Goal: Information Seeking & Learning: Learn about a topic

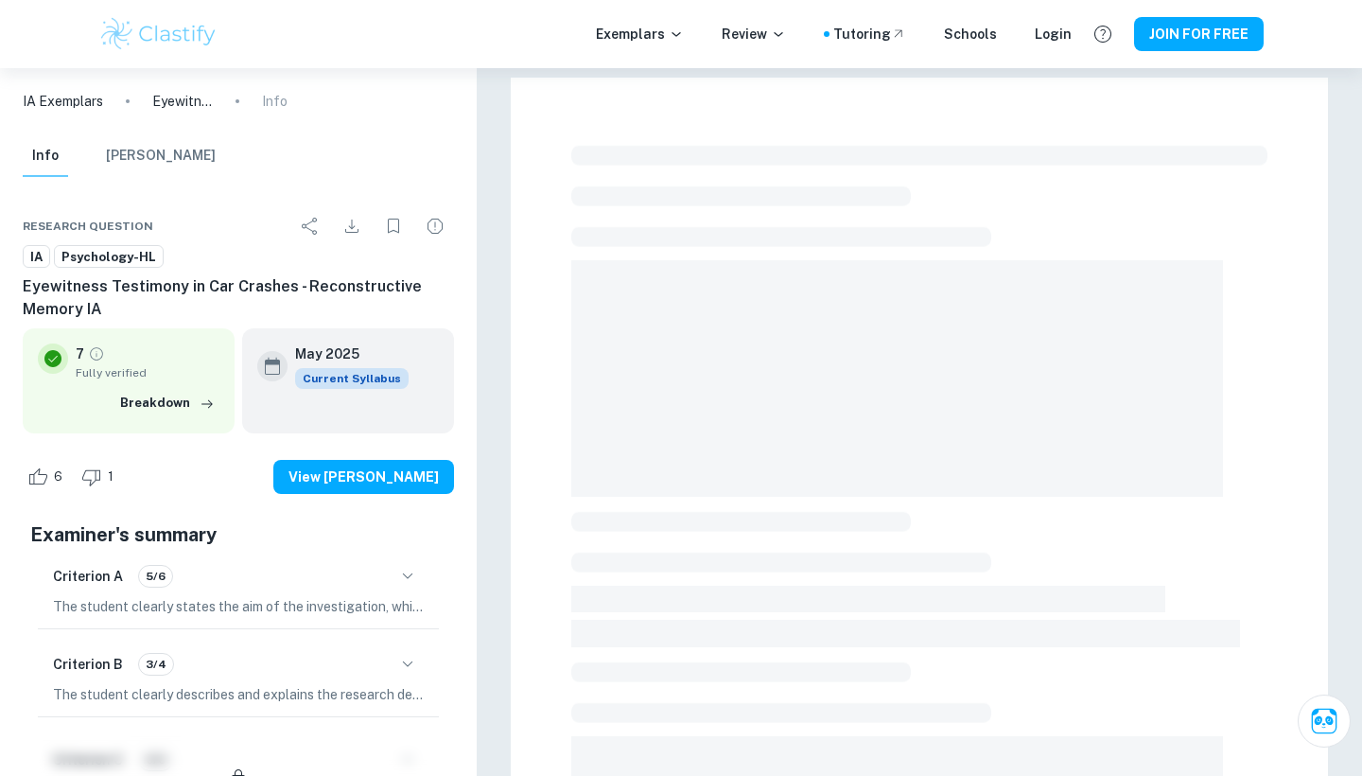
checkbox input "true"
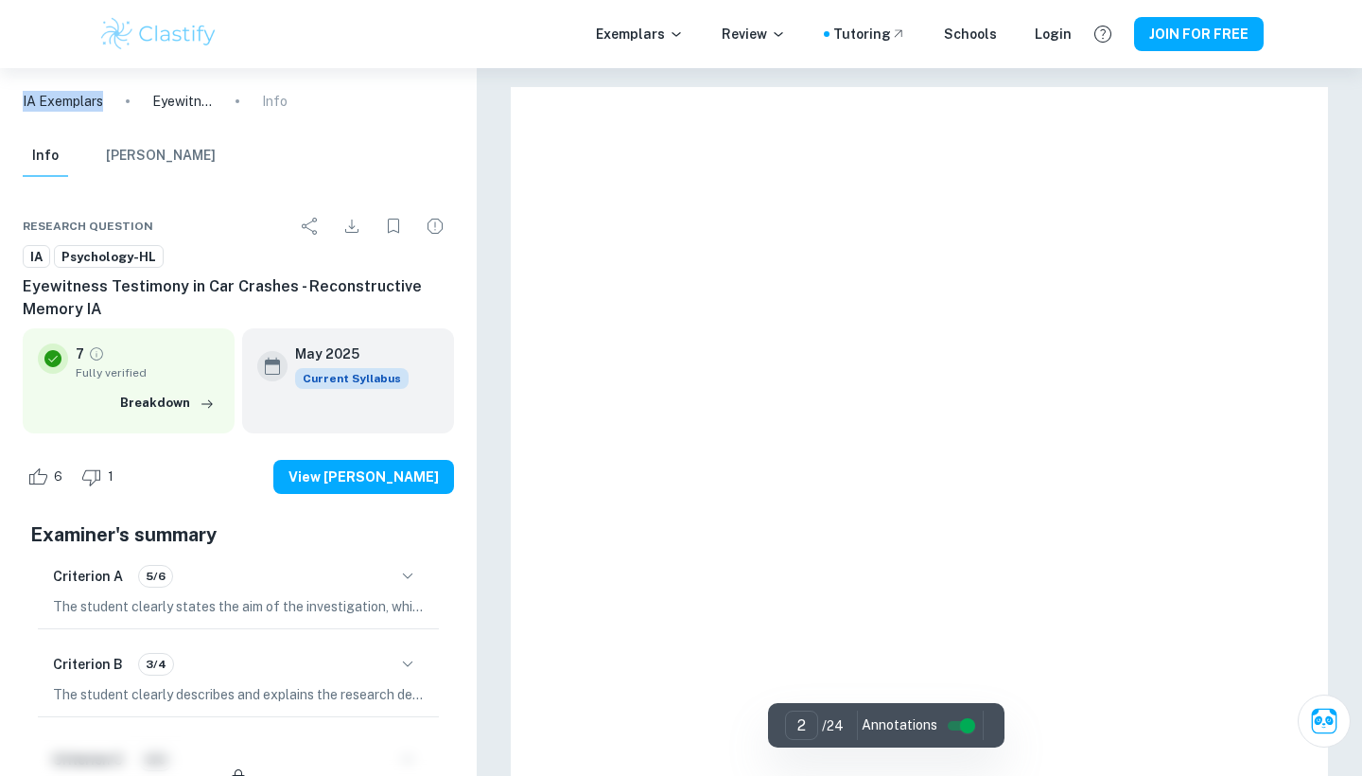
type input "1"
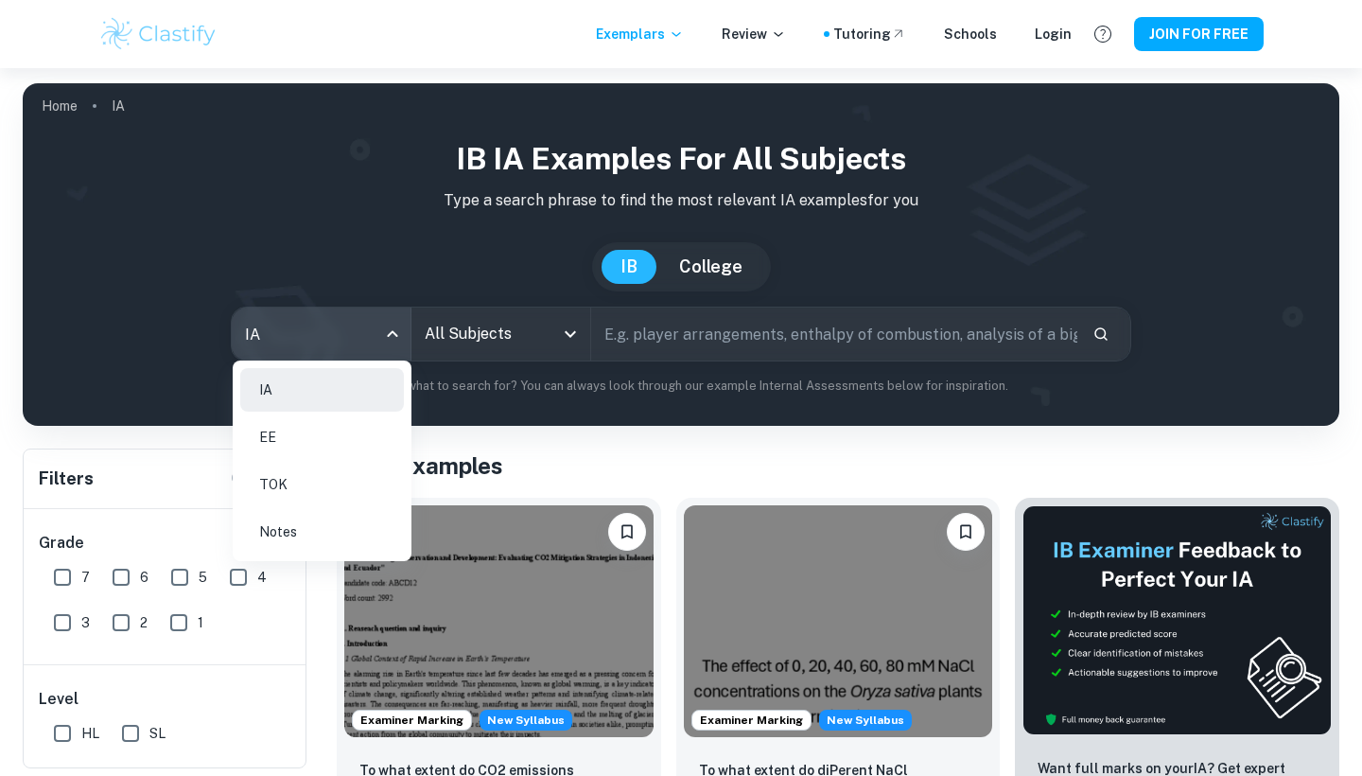
click at [384, 339] on body "Exemplars Review Tutoring Schools Login JOIN FOR FREE Home IA IB IA examples fo…" at bounding box center [681, 456] width 1362 height 776
click at [342, 436] on li "EE" at bounding box center [322, 437] width 164 height 44
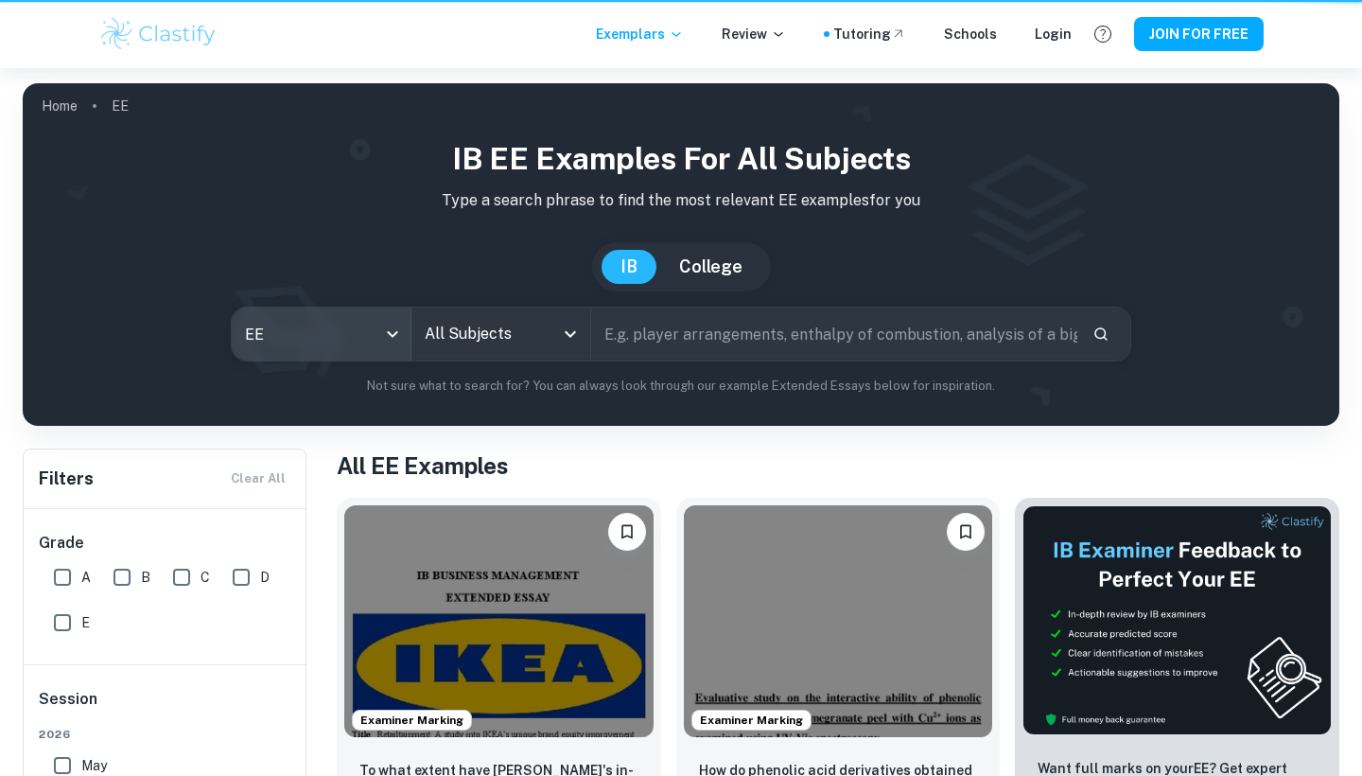
type input "ee"
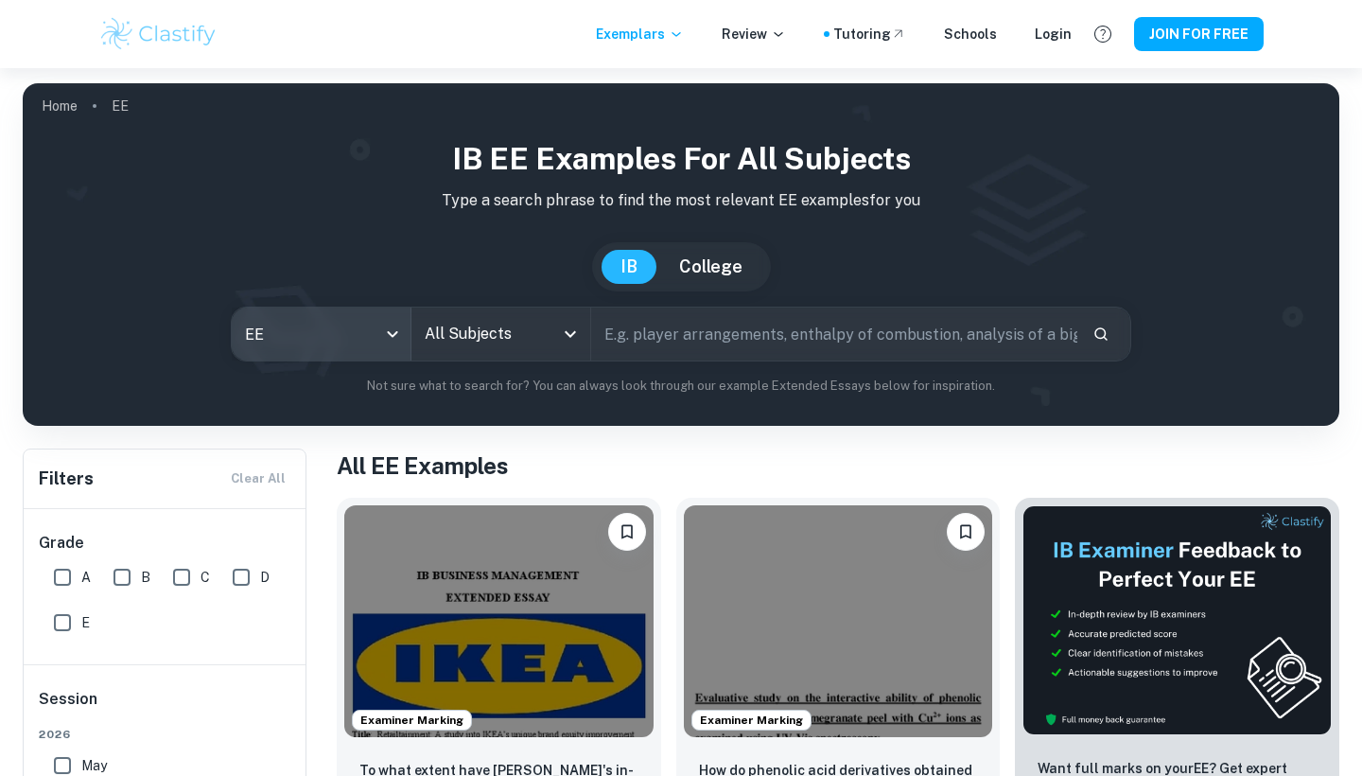
click at [563, 333] on icon "Open" at bounding box center [570, 334] width 23 height 23
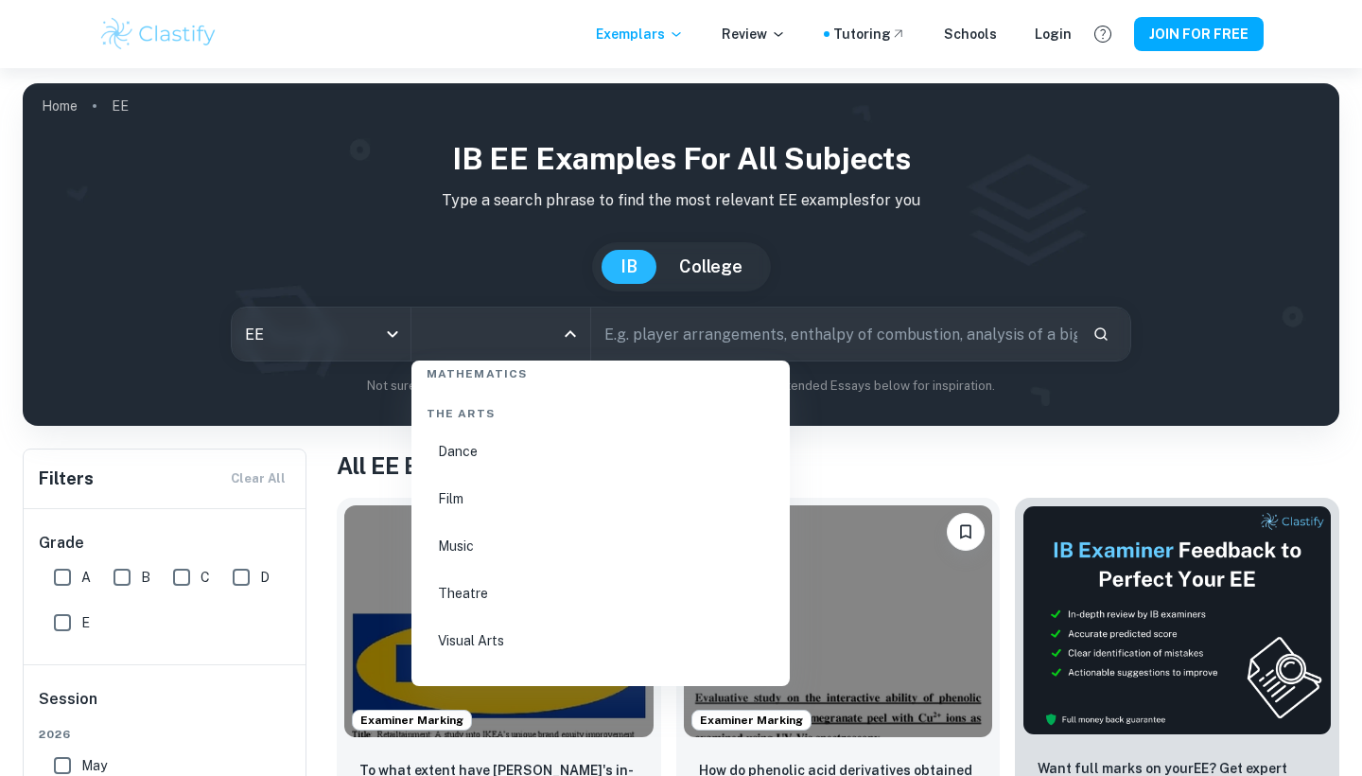
scroll to position [3187, 0]
click at [478, 644] on li "Visual Arts" at bounding box center [600, 639] width 363 height 44
type input "Visual Arts"
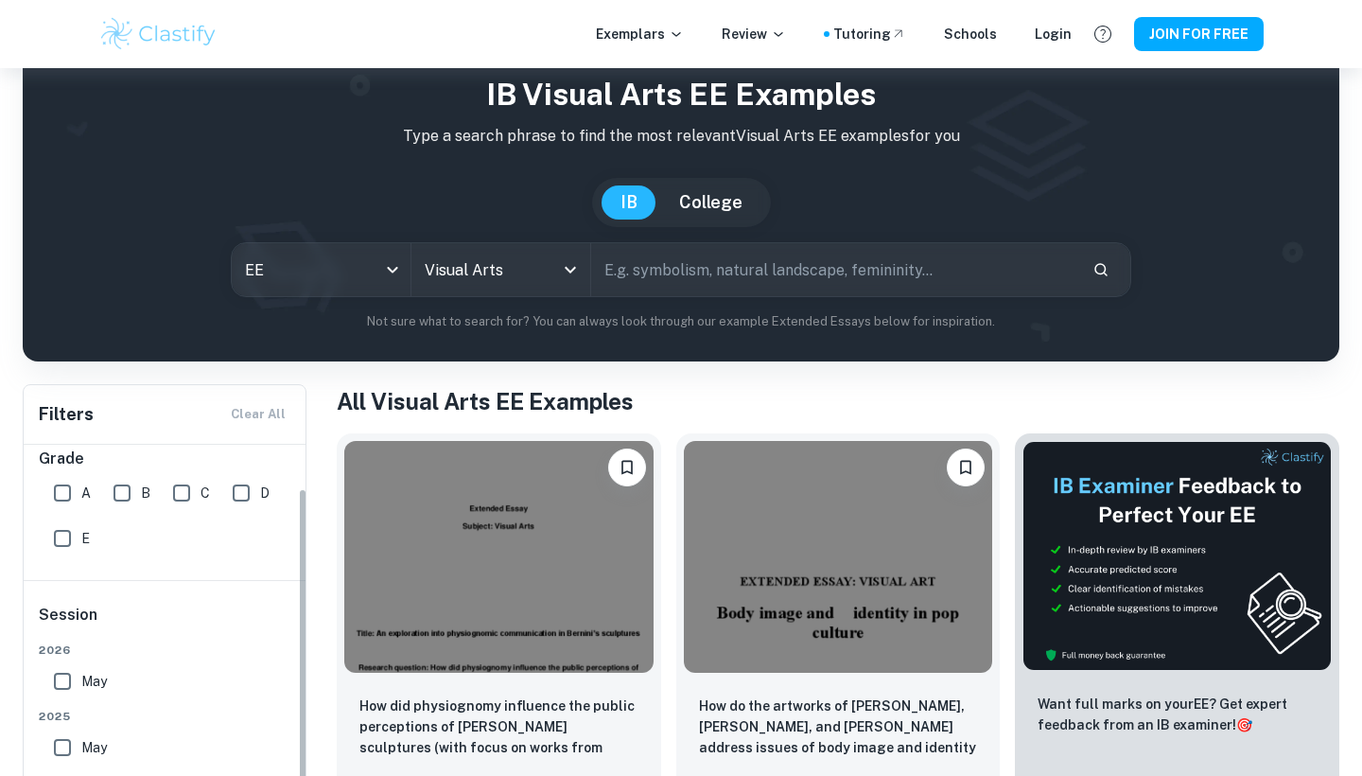
scroll to position [13, 0]
click at [61, 501] on input "A" at bounding box center [63, 500] width 38 height 38
checkbox input "true"
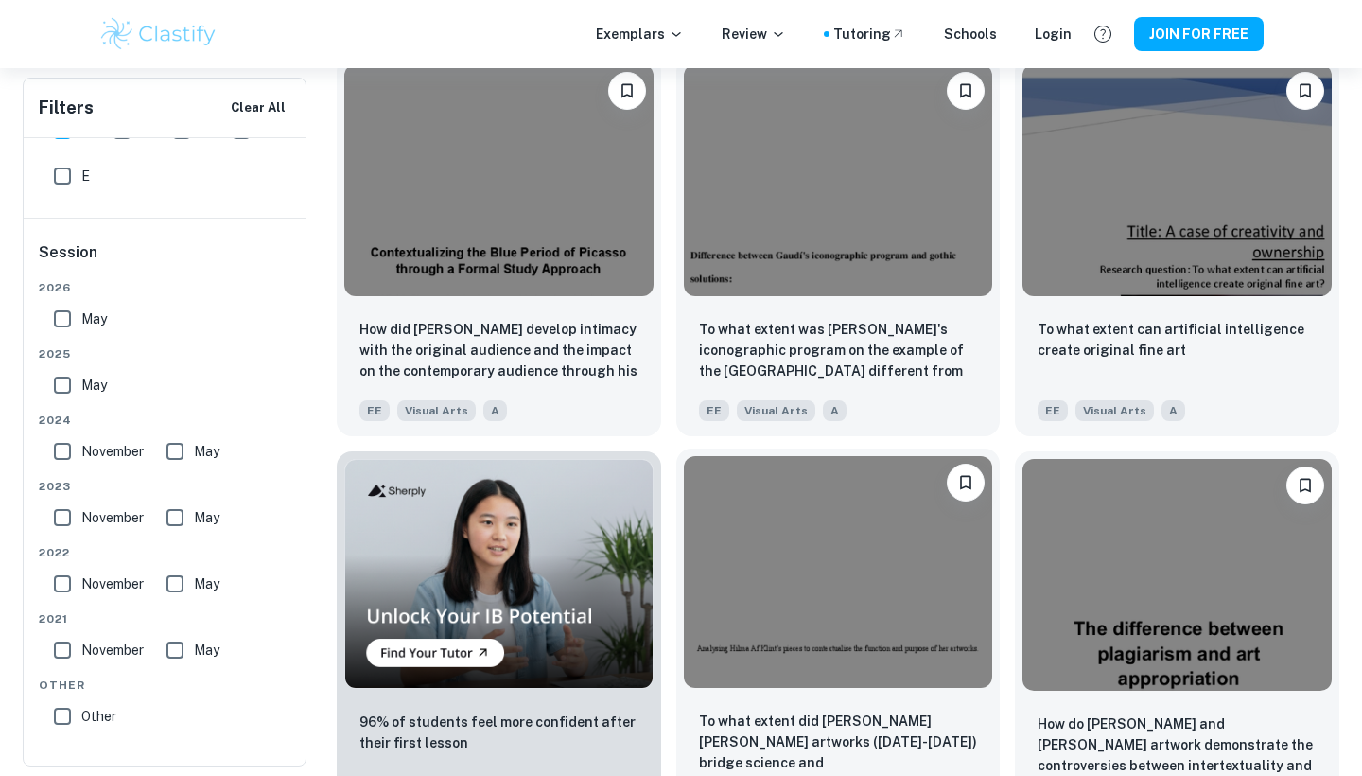
scroll to position [869, 0]
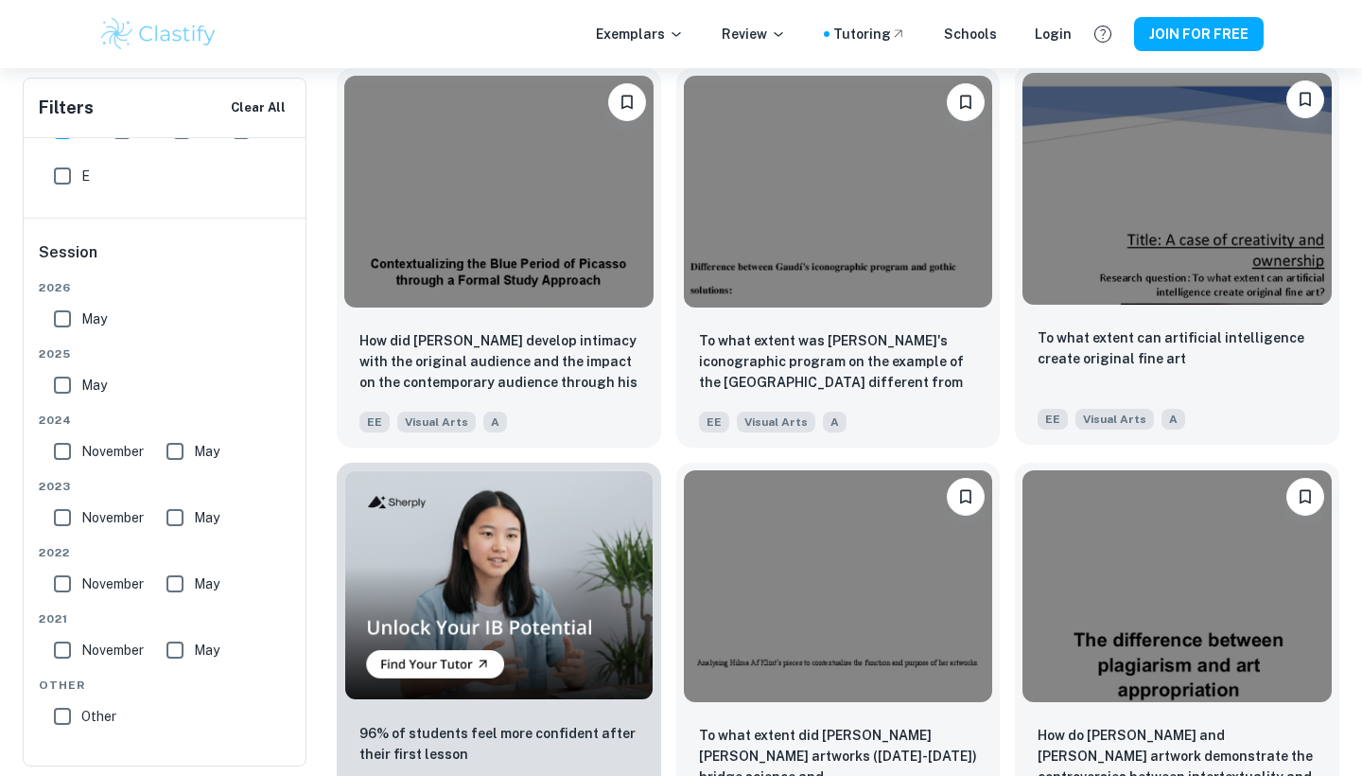
click at [1038, 190] on img at bounding box center [1177, 189] width 309 height 232
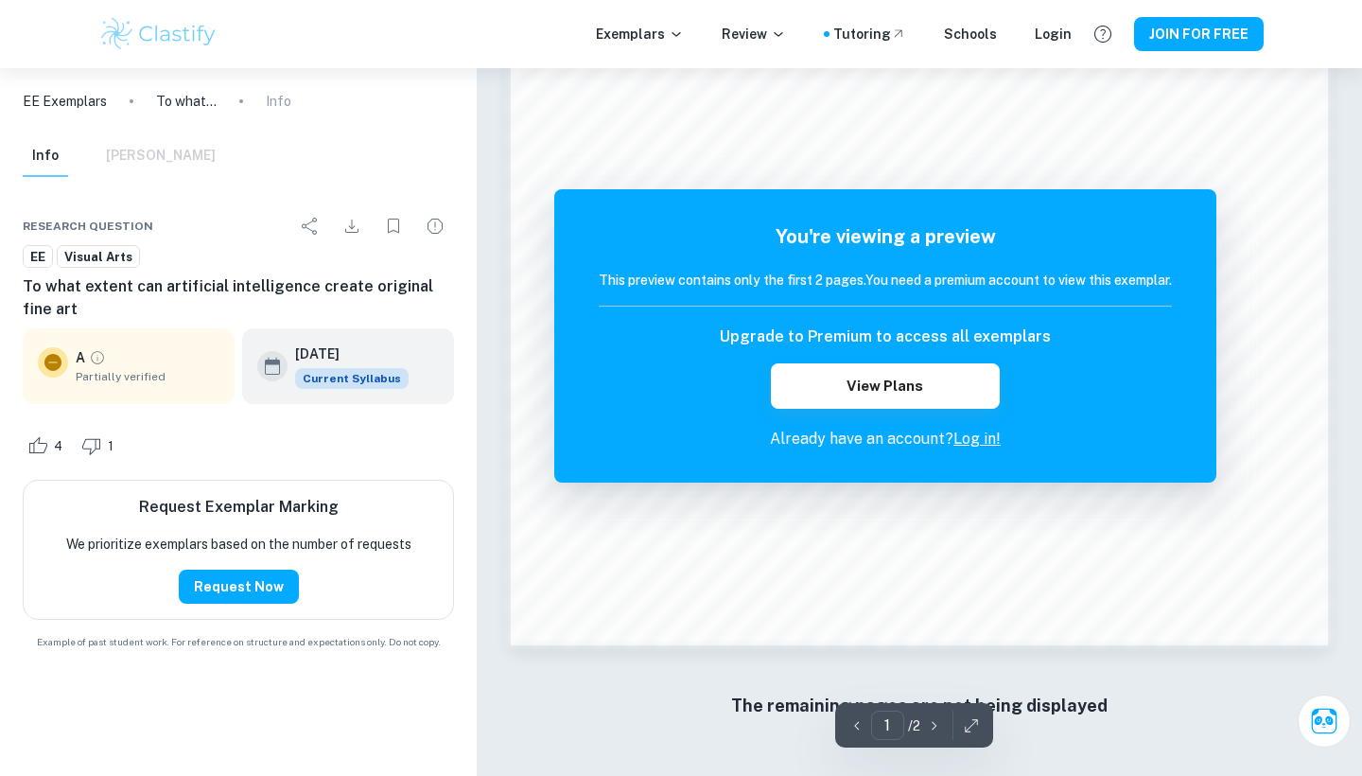
scroll to position [1762, 0]
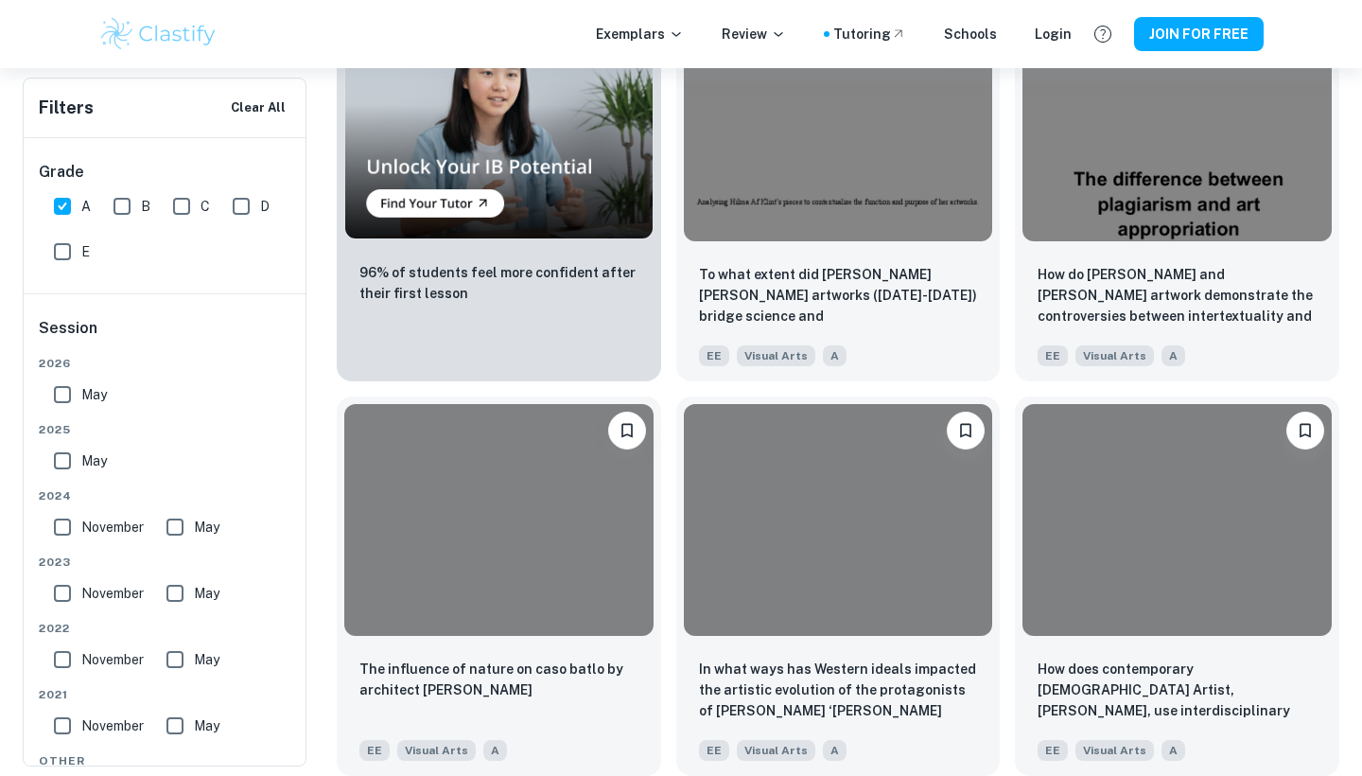
scroll to position [869, 0]
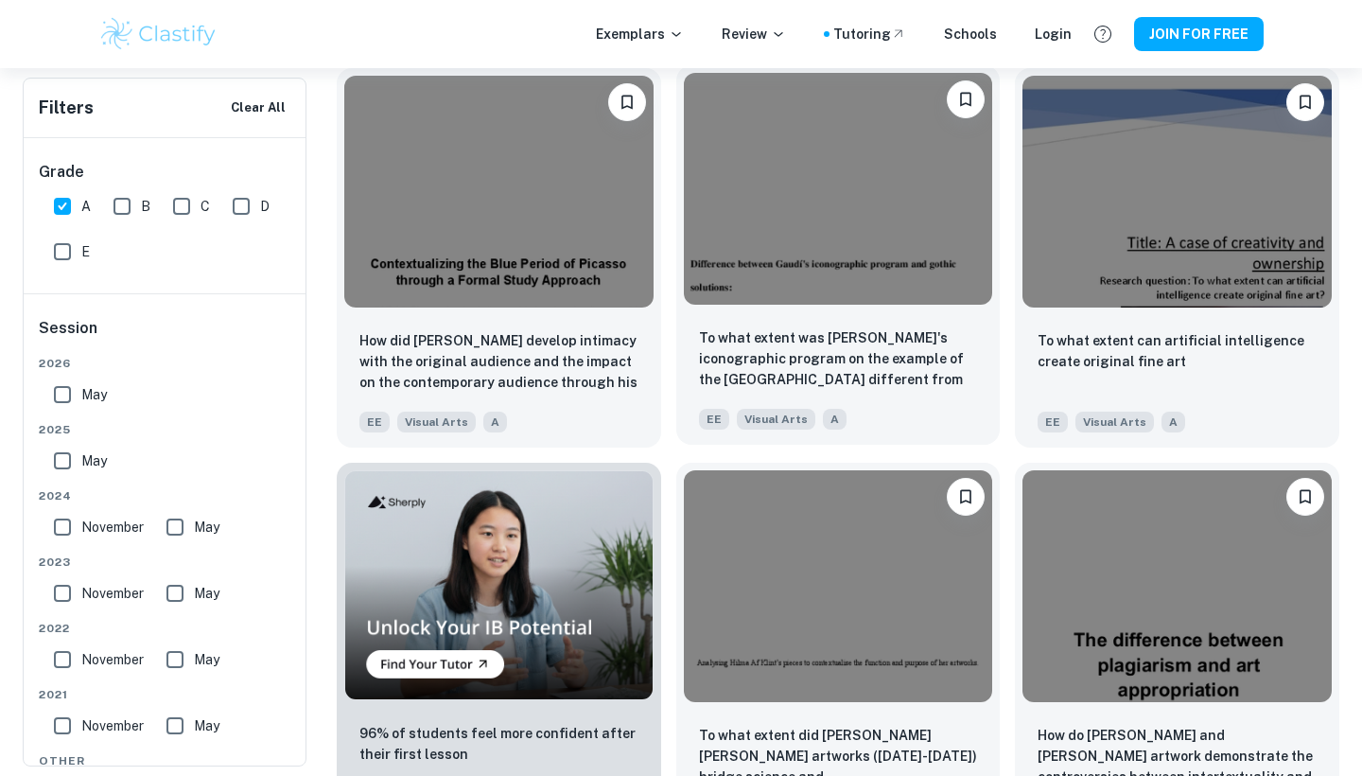
click at [817, 237] on img at bounding box center [838, 189] width 309 height 232
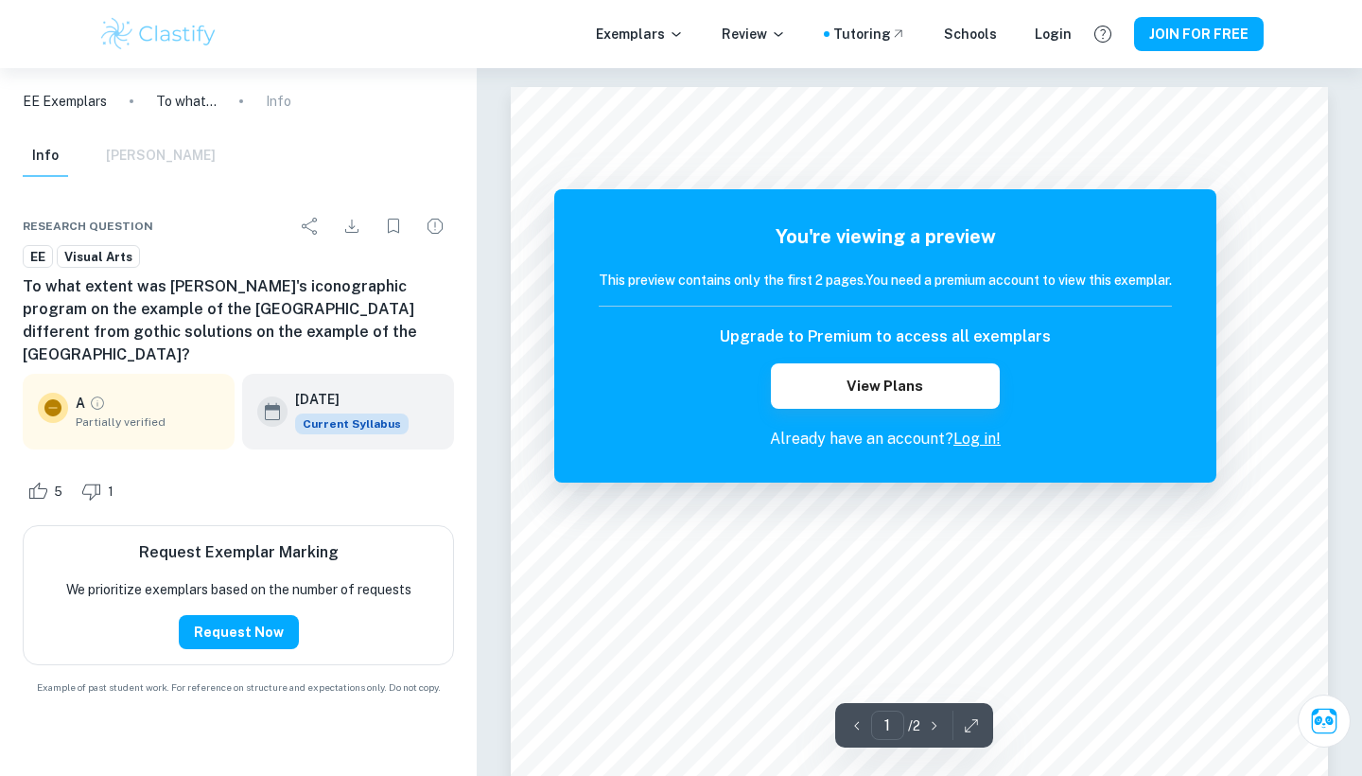
click at [997, 290] on div "This preview contains only the first 2 pages. You need a premium account to vie…" at bounding box center [885, 288] width 573 height 37
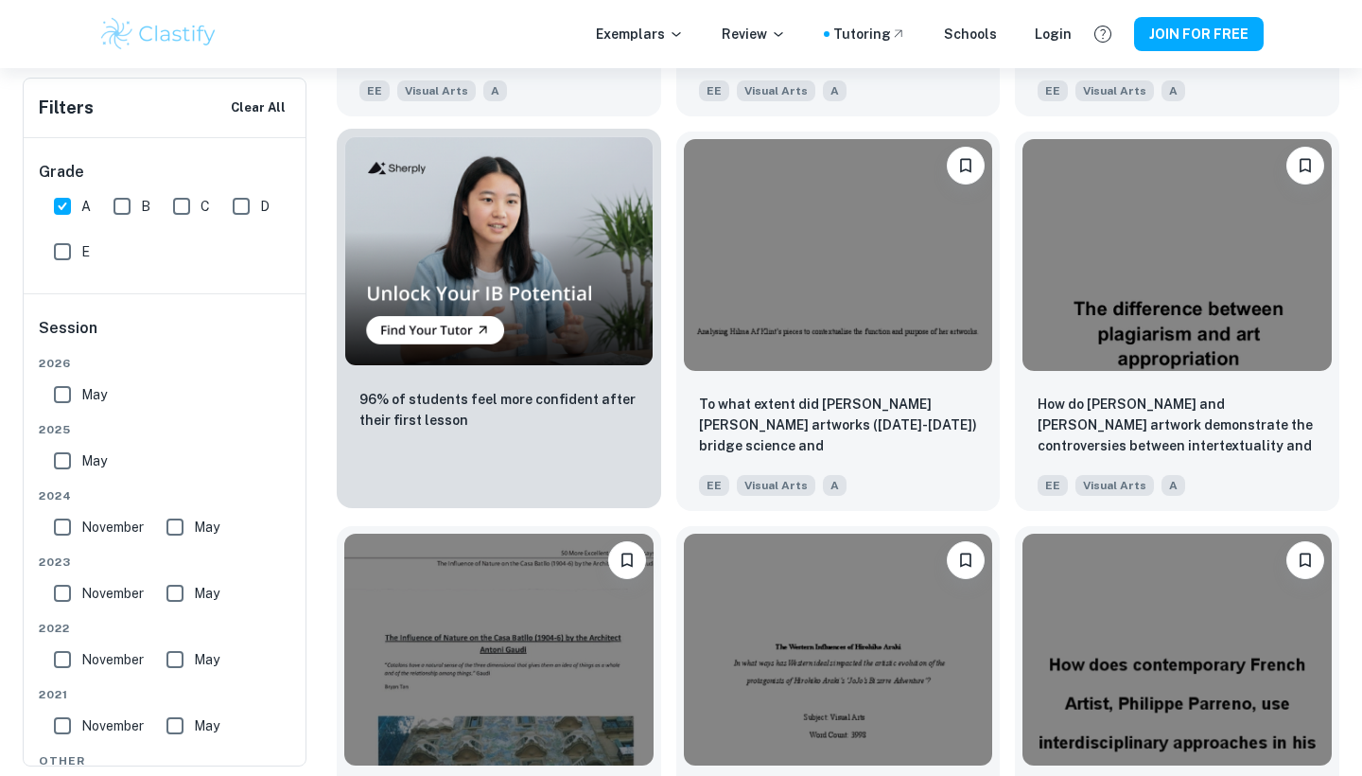
scroll to position [1253, 0]
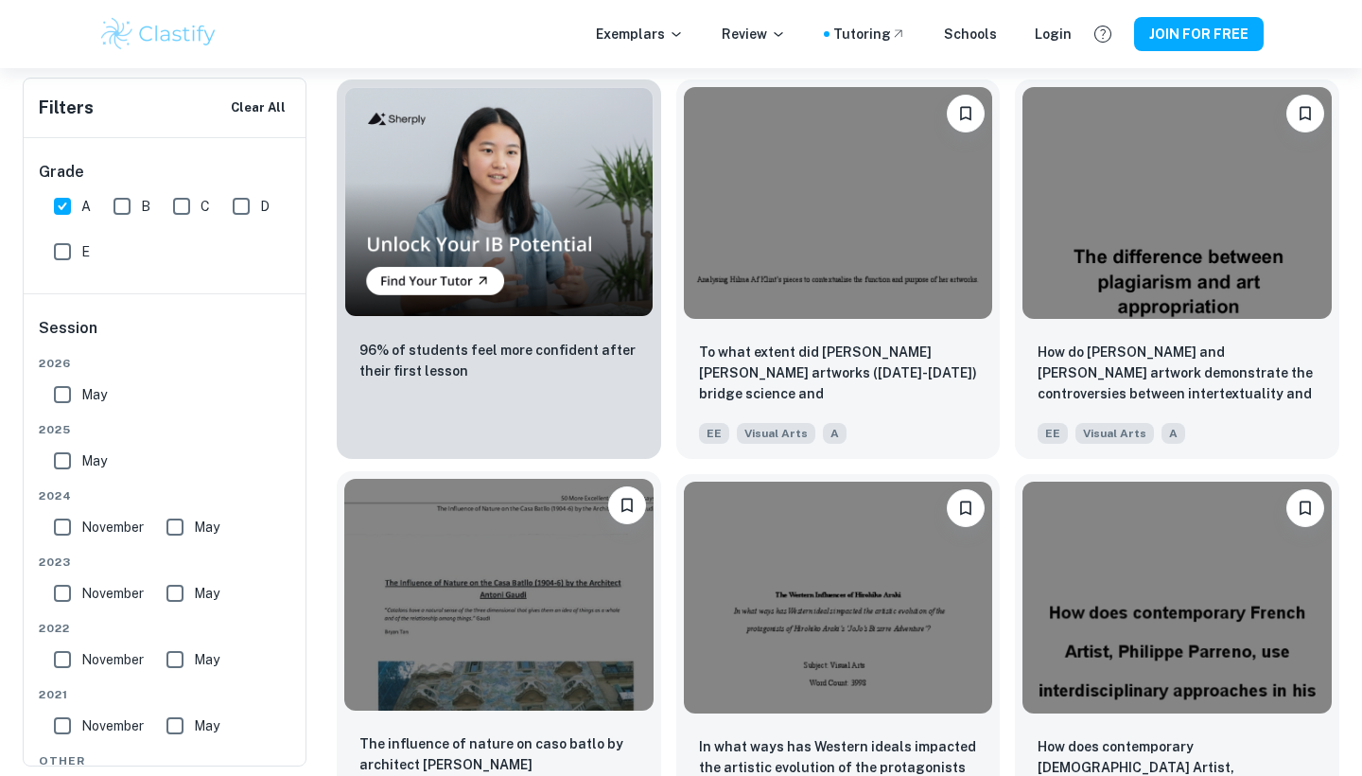
click at [590, 590] on img at bounding box center [498, 595] width 309 height 232
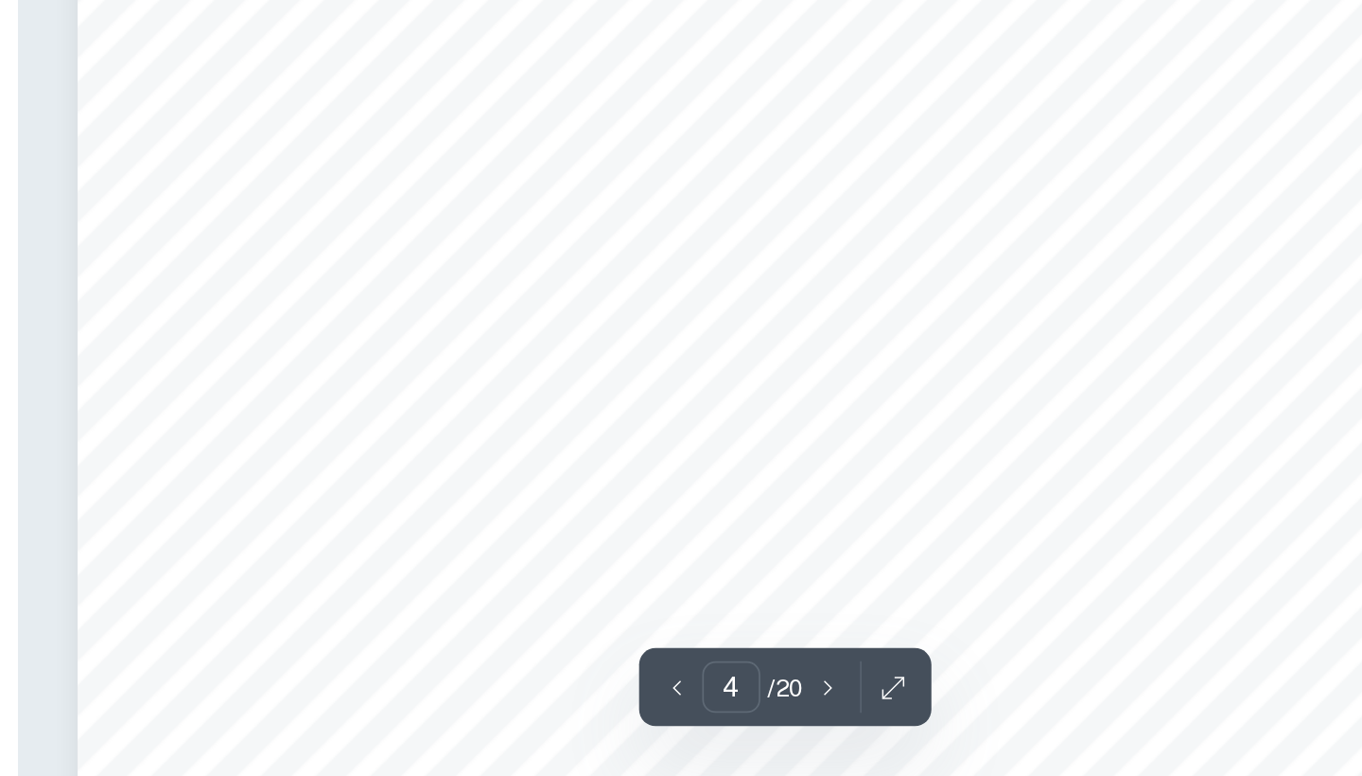
scroll to position [3684, 0]
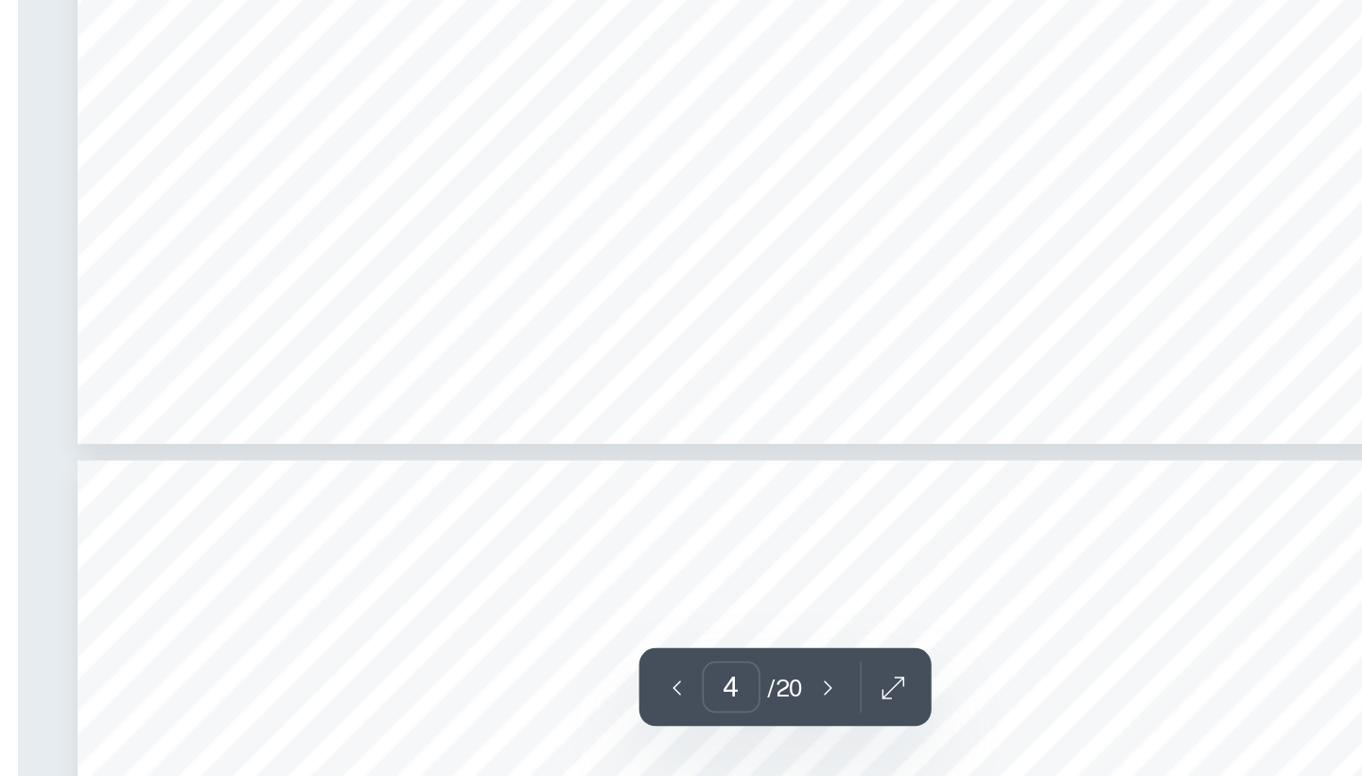
type input "5"
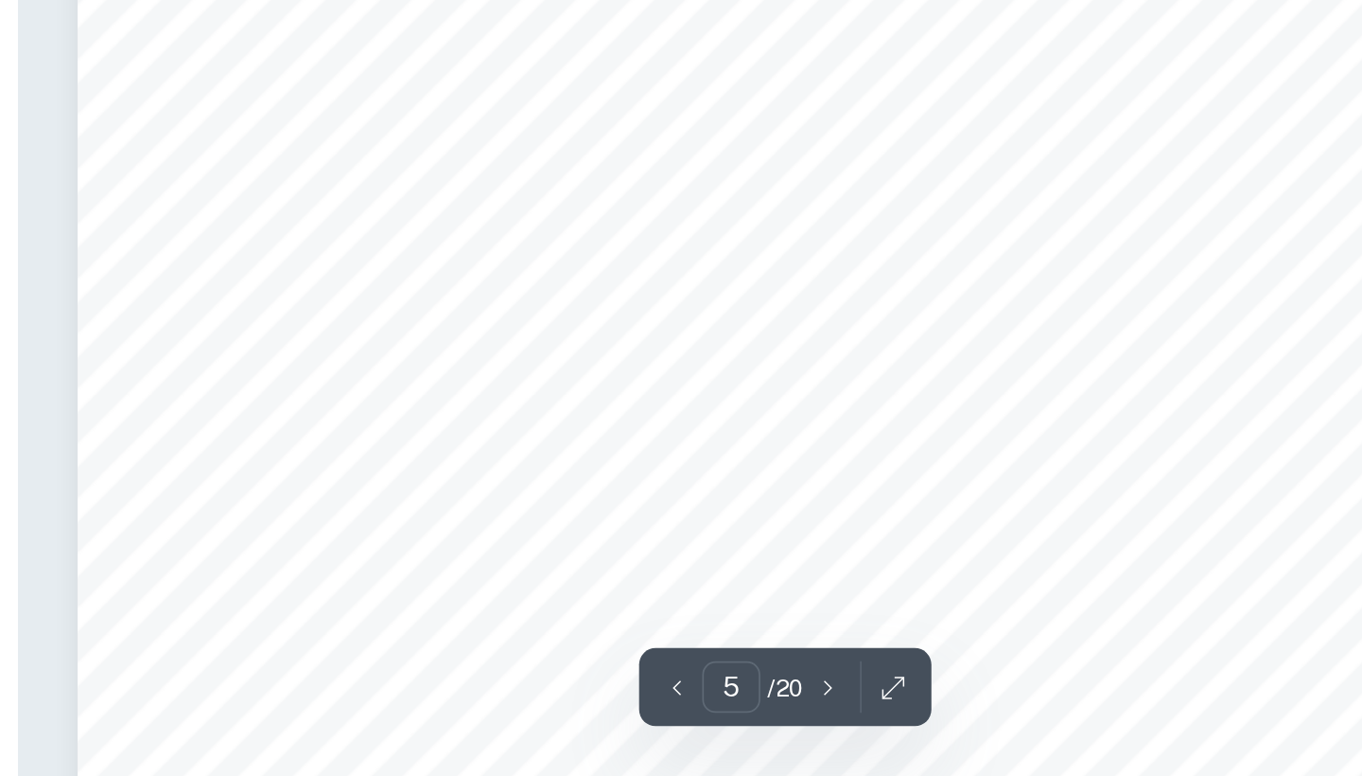
scroll to position [4860, 0]
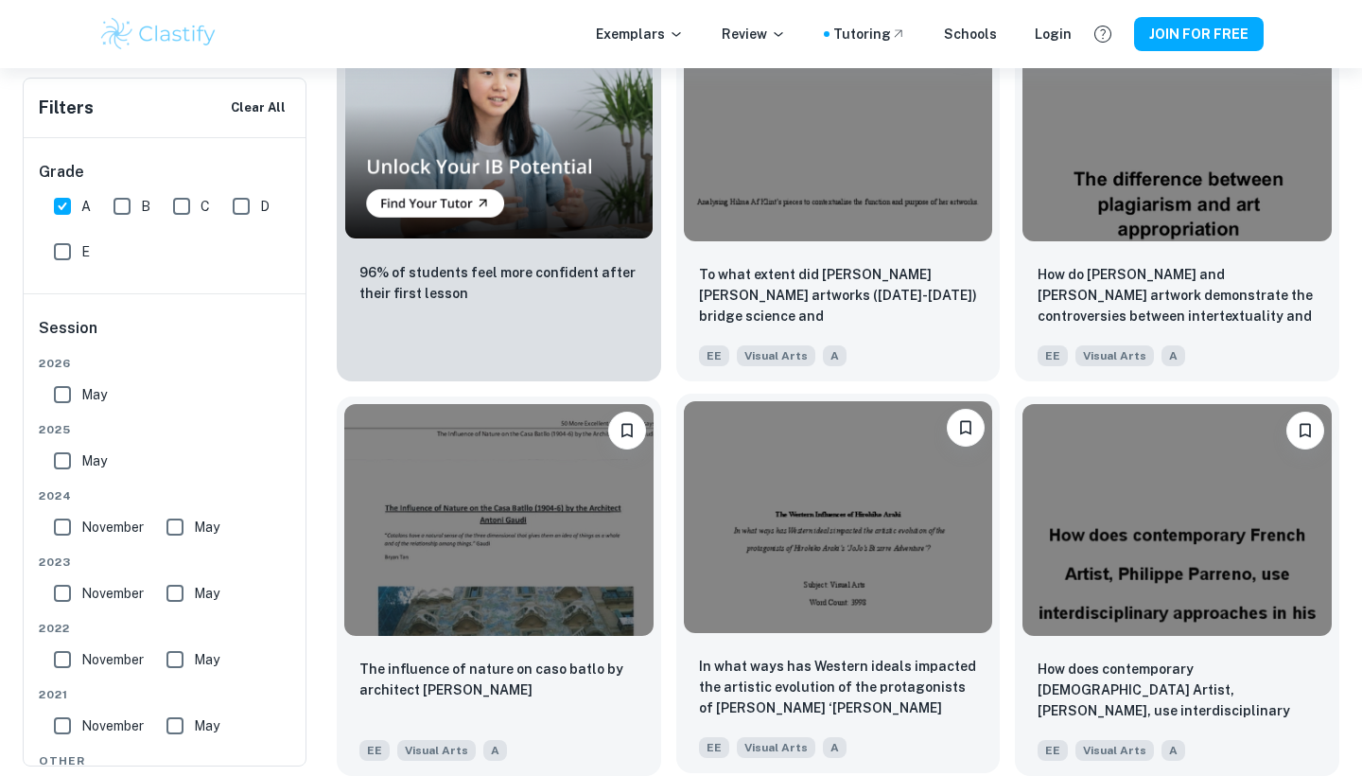
scroll to position [1330, 0]
click at [860, 559] on img at bounding box center [838, 517] width 309 height 232
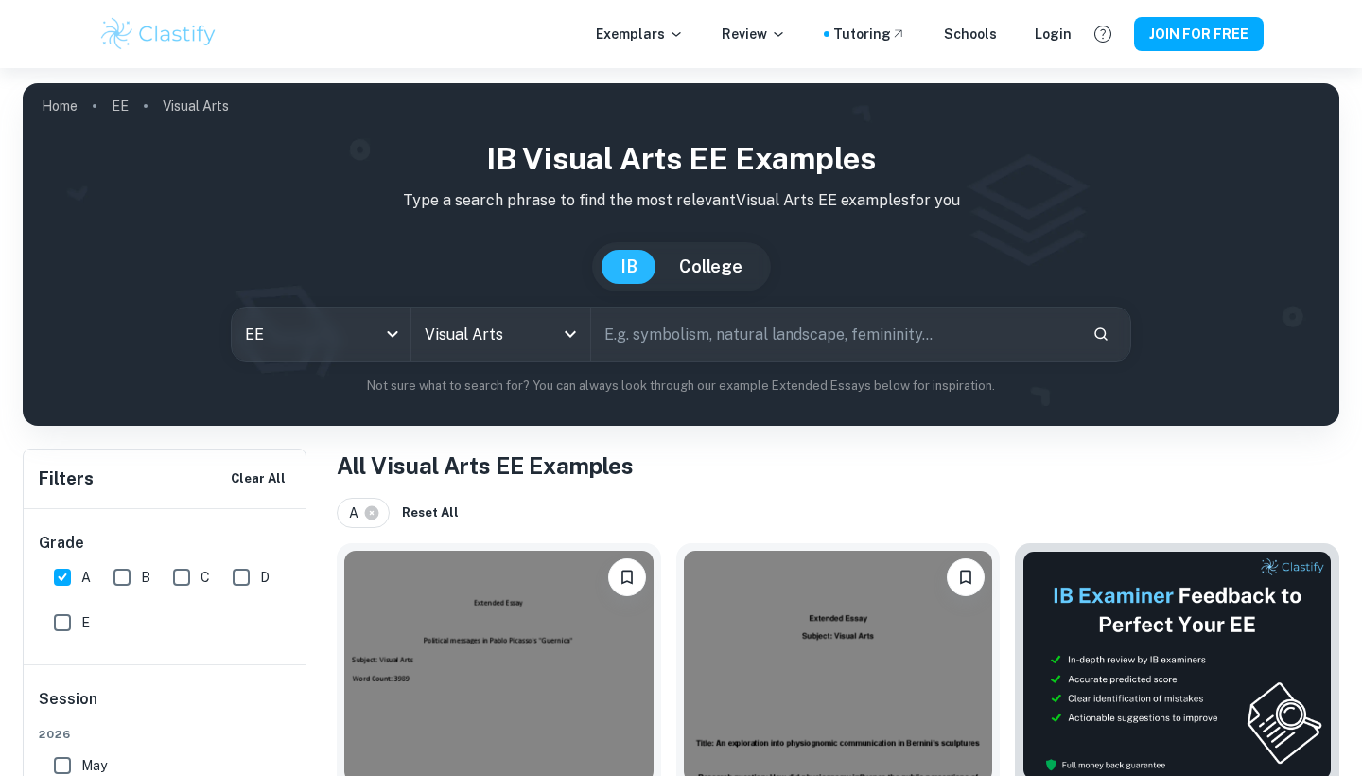
scroll to position [1330, 0]
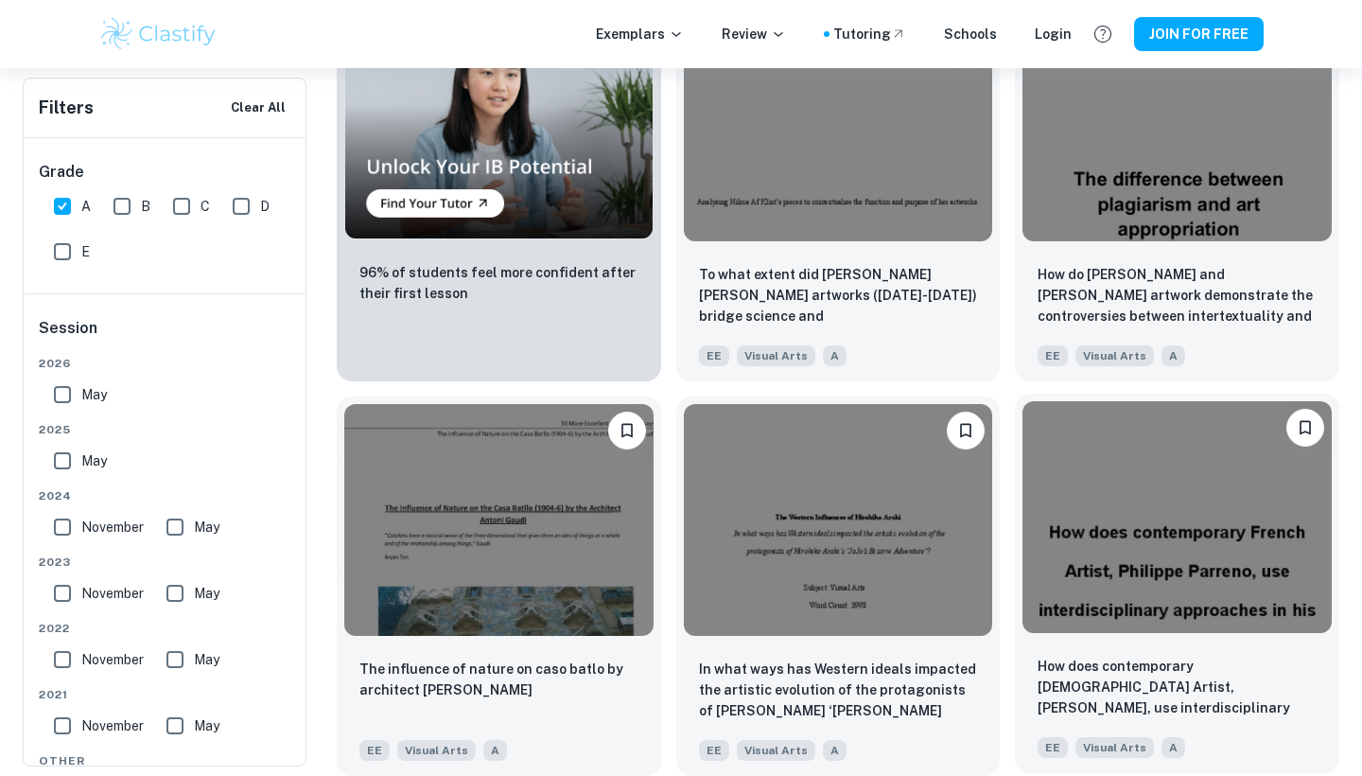
click at [1165, 497] on img at bounding box center [1177, 517] width 309 height 232
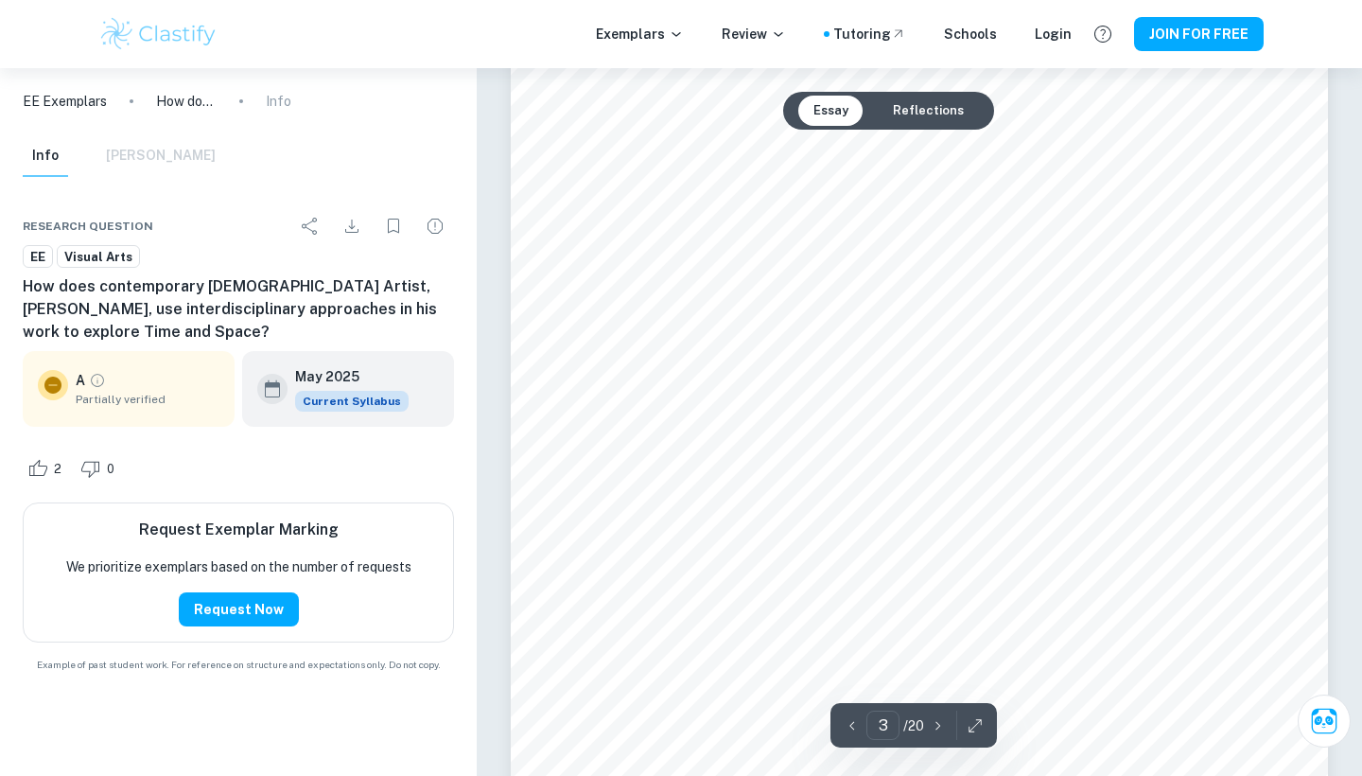
scroll to position [2819, 0]
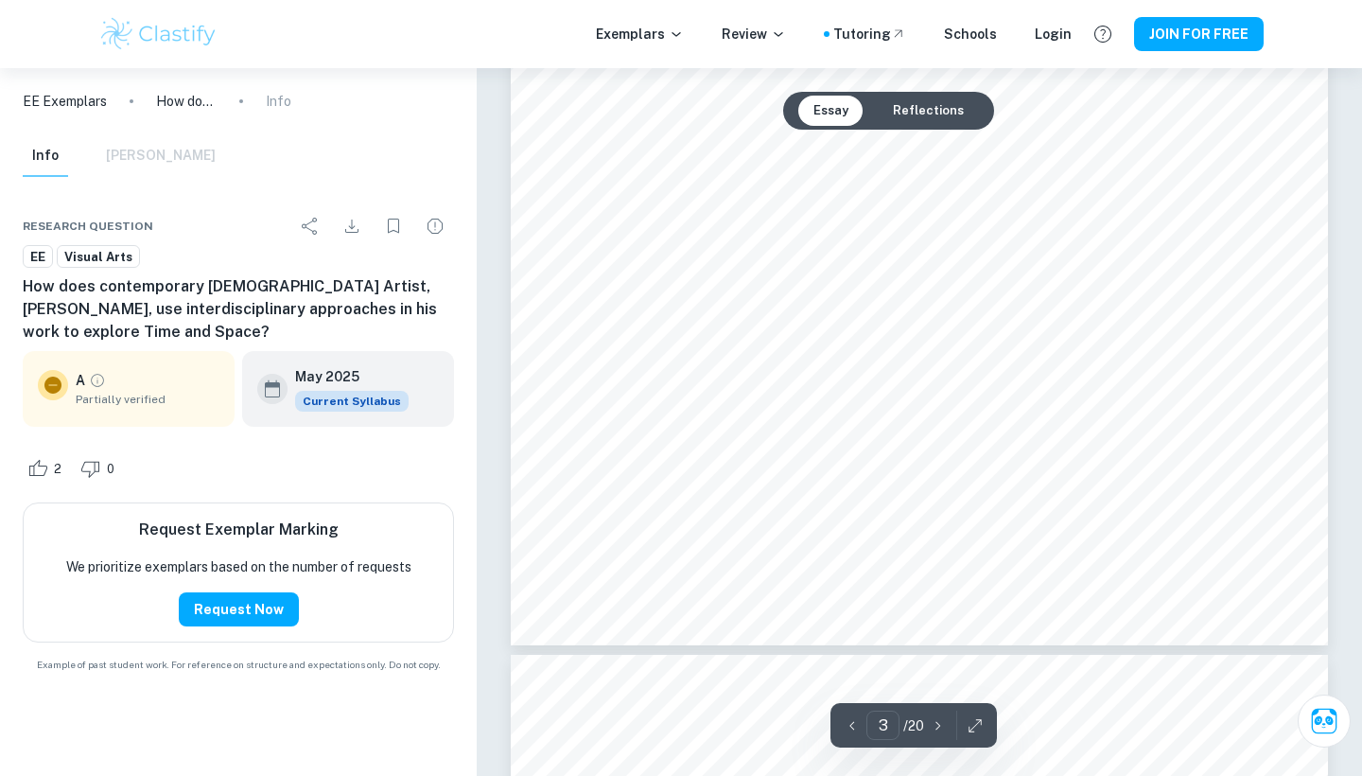
type input "4"
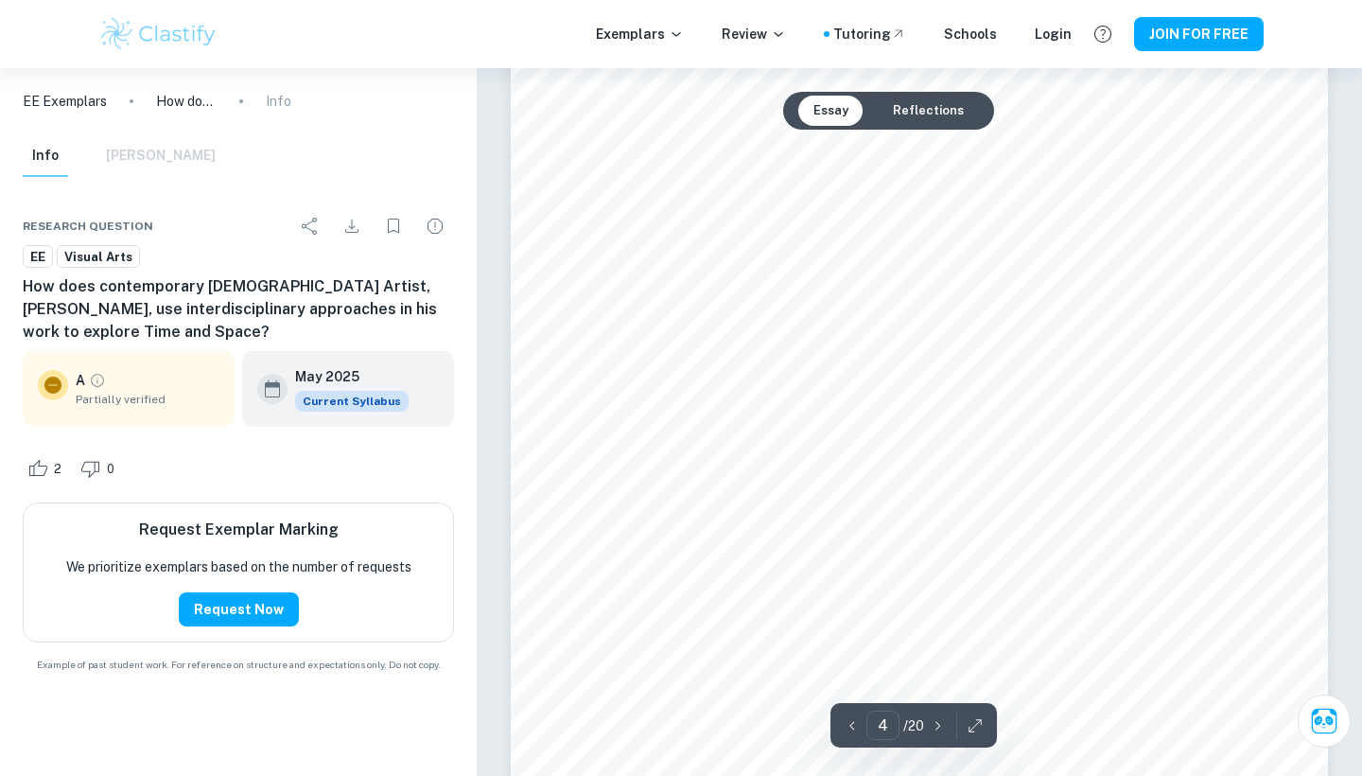
scroll to position [3796, 0]
